Goal: Task Accomplishment & Management: Manage account settings

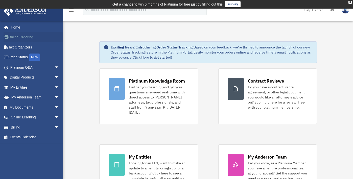
click at [36, 38] on link "Online Ordering" at bounding box center [35, 37] width 63 height 10
click at [351, 2] on div "X" at bounding box center [349, 2] width 3 height 3
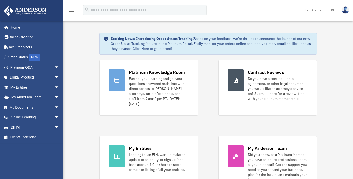
click at [346, 10] on img at bounding box center [346, 9] width 8 height 7
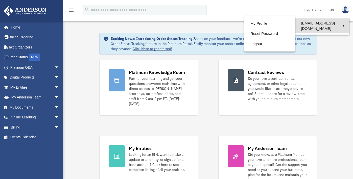
click at [341, 22] on link "[EMAIL_ADDRESS][DOMAIN_NAME]" at bounding box center [322, 25] width 54 height 15
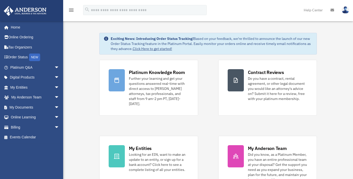
click at [346, 10] on img at bounding box center [346, 9] width 8 height 7
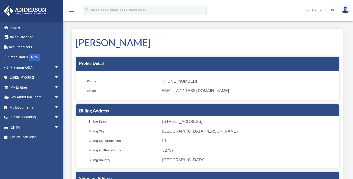
click at [347, 11] on img at bounding box center [346, 9] width 8 height 7
click at [36, 127] on link "Billing arrow_drop_down" at bounding box center [35, 127] width 63 height 10
click at [54, 127] on span "arrow_drop_down" at bounding box center [59, 127] width 10 height 10
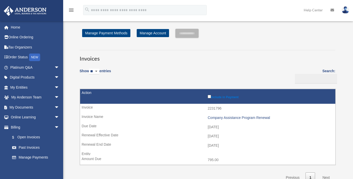
click at [29, 138] on div "[EMAIL_ADDRESS][DOMAIN_NAME] Sign Out [EMAIL_ADDRESS][DOMAIN_NAME] Home Online …" at bounding box center [31, 110] width 63 height 179
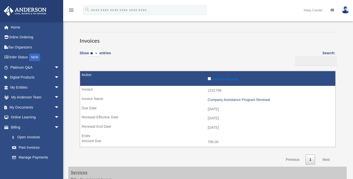
scroll to position [16, 0]
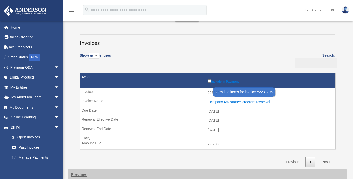
click at [231, 102] on div "Company Assistance Program Renewal" at bounding box center [270, 102] width 125 height 4
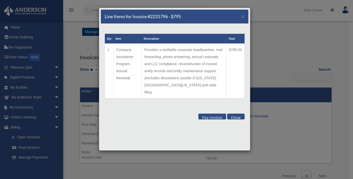
scroll to position [0, 0]
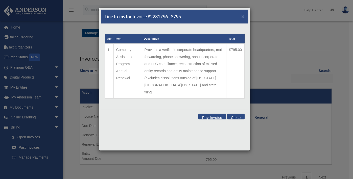
click at [232, 114] on button "Close" at bounding box center [235, 117] width 17 height 6
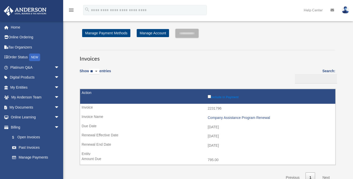
click at [346, 12] on img at bounding box center [346, 9] width 8 height 7
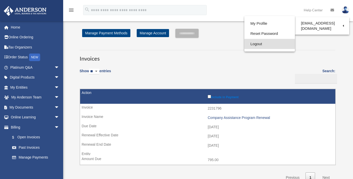
click at [244, 45] on link "Logout" at bounding box center [269, 44] width 51 height 10
